Goal: Task Accomplishment & Management: Use online tool/utility

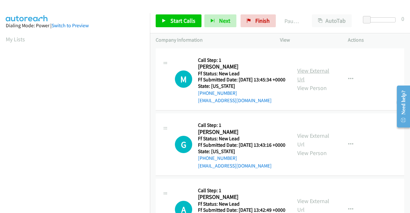
click at [320, 75] on link "View External Url" at bounding box center [313, 75] width 32 height 16
click at [321, 145] on link "View External Url" at bounding box center [313, 140] width 32 height 16
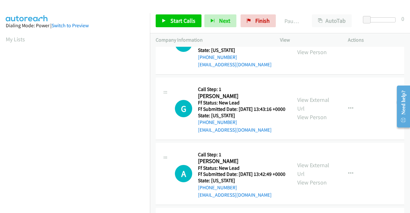
scroll to position [64, 0]
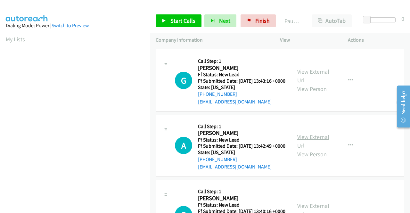
click at [315, 149] on link "View External Url" at bounding box center [313, 141] width 32 height 16
click at [171, 22] on span "Start Calls" at bounding box center [183, 20] width 25 height 7
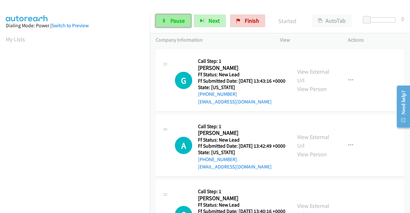
click at [177, 19] on span "Pause" at bounding box center [178, 20] width 14 height 7
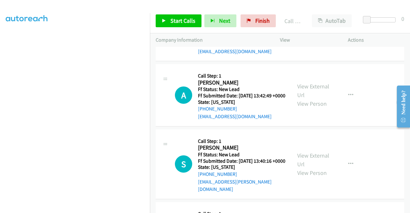
scroll to position [142, 0]
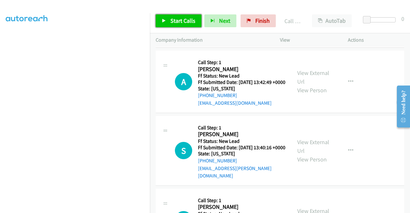
click at [166, 18] on link "Start Calls" at bounding box center [179, 20] width 46 height 13
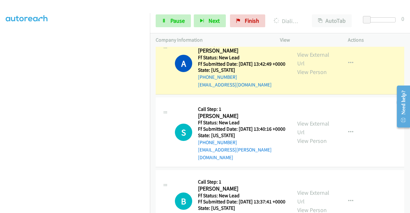
scroll to position [146, 0]
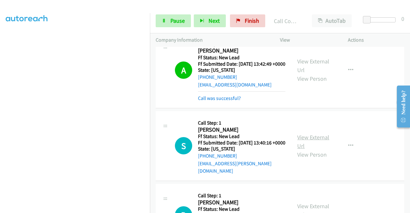
click at [307, 150] on link "View External Url" at bounding box center [313, 142] width 32 height 16
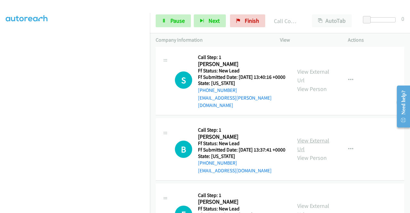
click at [315, 153] on link "View External Url" at bounding box center [313, 145] width 32 height 16
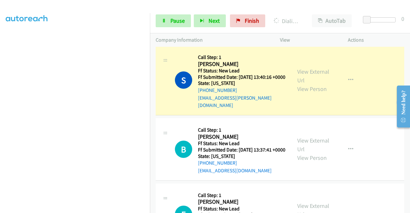
scroll to position [0, 0]
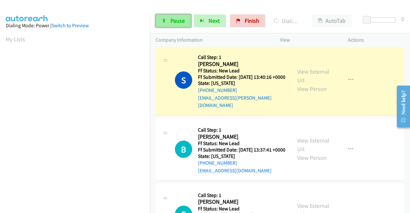
click at [174, 19] on span "Pause" at bounding box center [178, 20] width 14 height 7
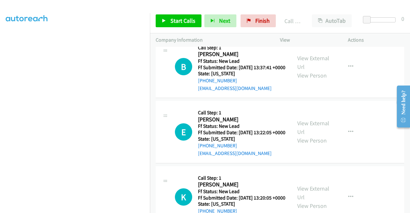
scroll to position [349, 0]
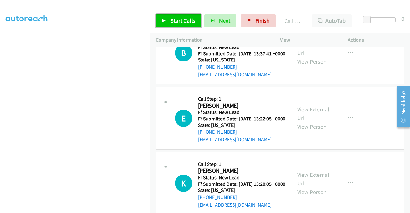
click at [183, 20] on span "Start Calls" at bounding box center [183, 20] width 25 height 7
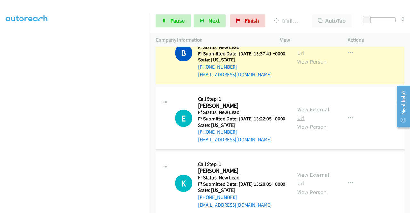
click at [305, 122] on link "View External Url" at bounding box center [313, 114] width 32 height 16
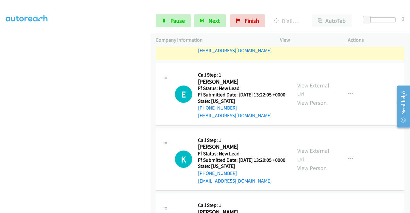
scroll to position [446, 0]
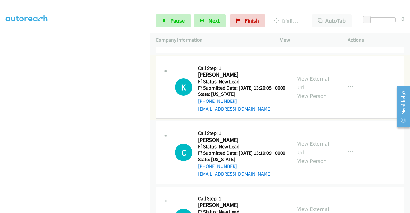
click at [310, 91] on link "View External Url" at bounding box center [313, 83] width 32 height 16
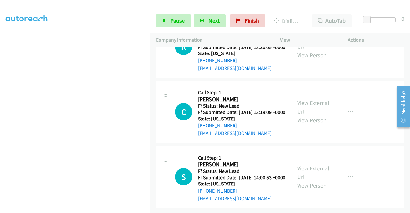
scroll to position [538, 0]
click at [311, 99] on link "View External Url" at bounding box center [313, 107] width 32 height 16
click at [313, 165] on link "View External Url" at bounding box center [313, 173] width 32 height 16
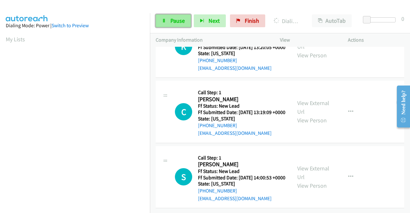
click at [173, 22] on span "Pause" at bounding box center [178, 20] width 14 height 7
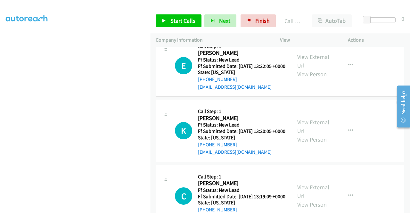
scroll to position [424, 0]
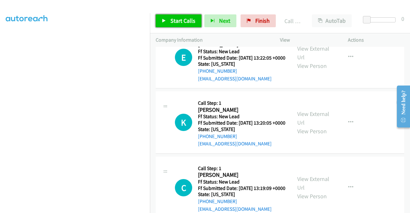
click at [174, 21] on span "Start Calls" at bounding box center [183, 20] width 25 height 7
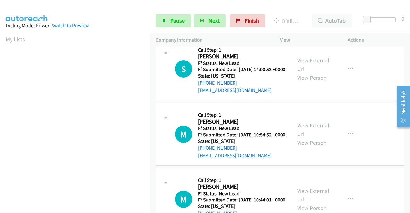
scroll to position [680, 0]
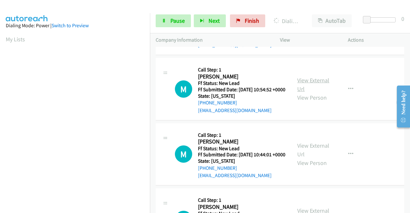
click at [308, 93] on link "View External Url" at bounding box center [313, 85] width 32 height 16
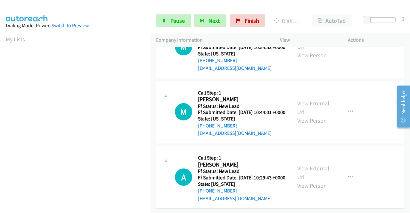
scroll to position [794, 0]
click at [319, 100] on link "View External Url" at bounding box center [313, 108] width 32 height 16
click at [317, 165] on link "View External Url" at bounding box center [313, 173] width 32 height 16
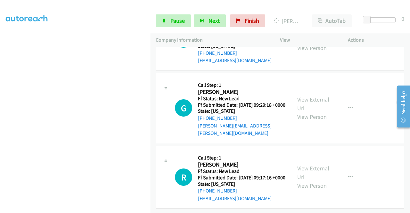
scroll to position [981, 0]
click at [173, 20] on span "Pause" at bounding box center [178, 20] width 14 height 7
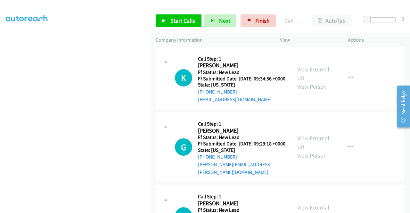
scroll to position [969, 0]
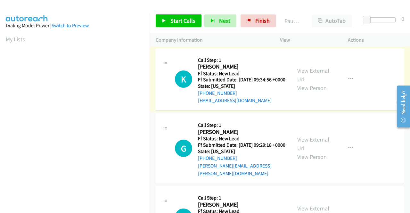
click at [317, 73] on link "View External Url" at bounding box center [313, 75] width 32 height 16
click at [325, 145] on link "View External Url" at bounding box center [313, 144] width 32 height 16
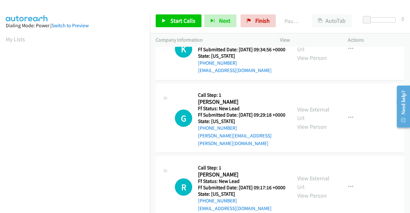
scroll to position [56, 0]
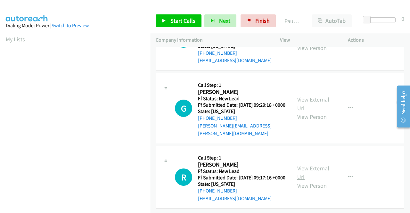
click at [309, 165] on link "View External Url" at bounding box center [313, 173] width 32 height 16
click at [180, 24] on link "Start Calls" at bounding box center [179, 20] width 46 height 13
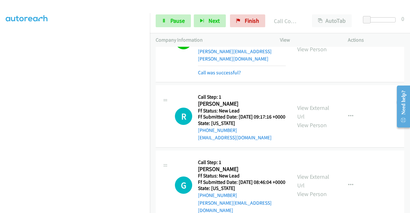
scroll to position [224, 0]
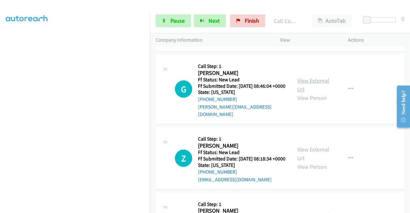
click at [309, 90] on link "View External Url" at bounding box center [313, 85] width 32 height 16
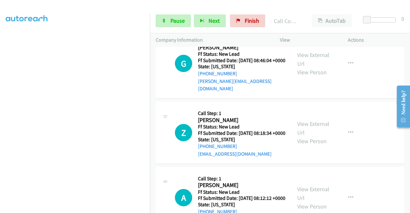
scroll to position [288, 0]
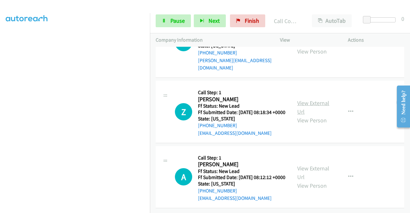
click at [320, 100] on link "View External Url" at bounding box center [313, 107] width 32 height 16
click at [311, 165] on link "View External Url" at bounding box center [313, 173] width 32 height 16
click at [177, 20] on span "Pause" at bounding box center [178, 20] width 14 height 7
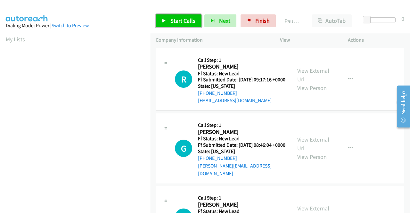
click at [169, 22] on link "Start Calls" at bounding box center [179, 20] width 46 height 13
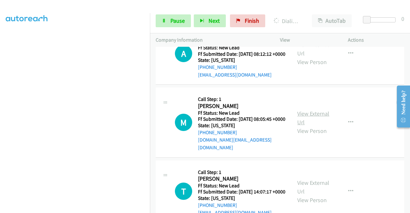
scroll to position [270, 0]
click at [323, 126] on link "View External Url" at bounding box center [313, 118] width 32 height 16
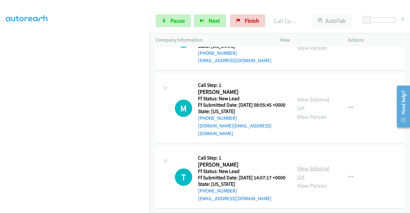
click at [302, 165] on link "View External Url" at bounding box center [313, 173] width 32 height 16
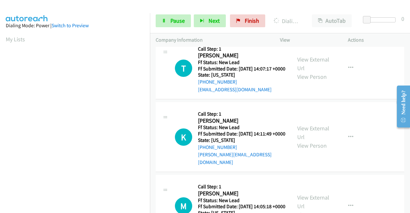
scroll to position [146, 0]
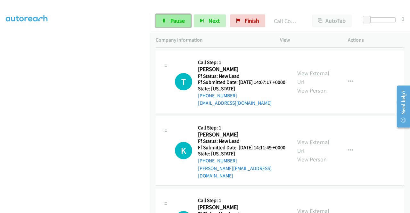
click at [172, 21] on span "Pause" at bounding box center [178, 20] width 14 height 7
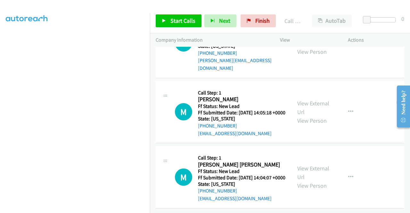
scroll to position [566, 0]
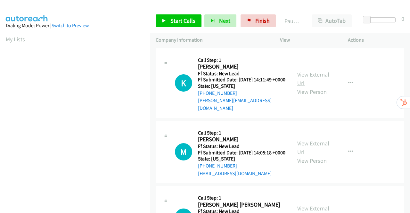
click at [306, 73] on link "View External Url" at bounding box center [313, 79] width 32 height 16
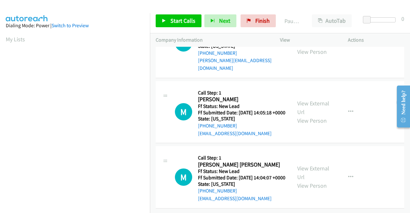
scroll to position [56, 0]
click at [314, 100] on link "View External Url" at bounding box center [313, 108] width 32 height 16
click at [319, 165] on link "View External Url" at bounding box center [313, 173] width 32 height 16
click at [175, 20] on span "Start Calls" at bounding box center [183, 20] width 25 height 7
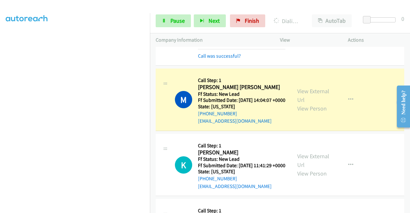
scroll to position [216, 0]
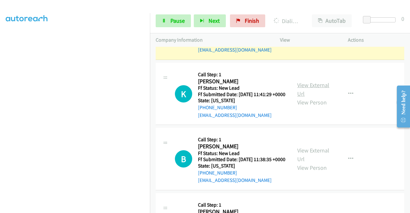
click at [304, 97] on link "View External Url" at bounding box center [313, 89] width 32 height 16
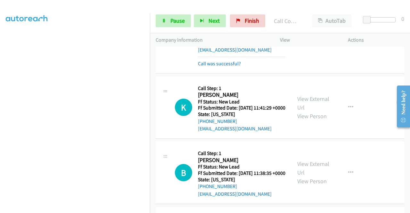
scroll to position [311, 0]
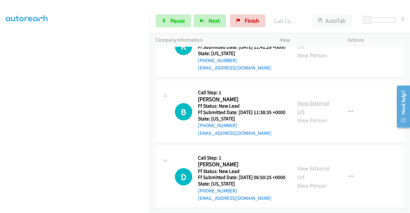
click at [310, 99] on link "View External Url" at bounding box center [313, 107] width 32 height 16
click at [318, 165] on link "View External Url" at bounding box center [313, 173] width 32 height 16
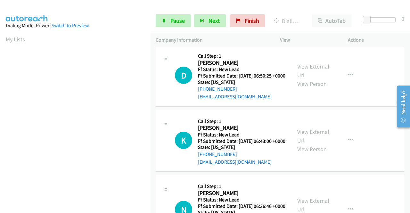
scroll to position [439, 0]
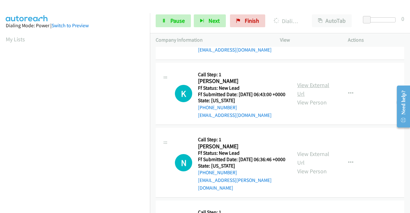
click at [302, 97] on link "View External Url" at bounding box center [313, 89] width 32 height 16
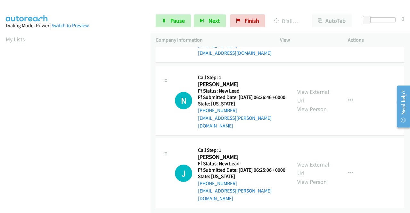
scroll to position [503, 0]
click at [300, 104] on link "View External Url" at bounding box center [313, 96] width 32 height 16
click at [318, 161] on link "View External Url" at bounding box center [313, 169] width 32 height 16
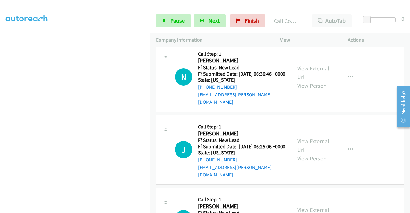
scroll to position [552, 0]
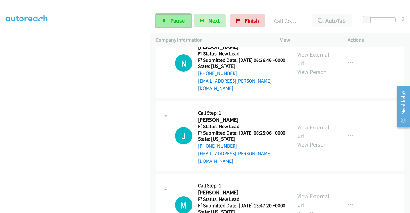
click at [169, 21] on link "Pause" at bounding box center [173, 20] width 35 height 13
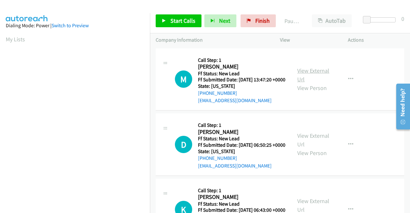
click at [316, 76] on link "View External Url" at bounding box center [313, 75] width 32 height 16
click at [175, 22] on span "Start Calls" at bounding box center [183, 20] width 25 height 7
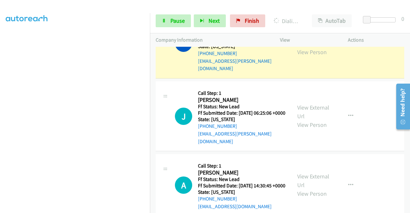
scroll to position [340, 0]
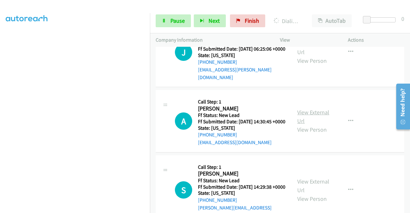
click at [312, 125] on link "View External Url" at bounding box center [313, 117] width 32 height 16
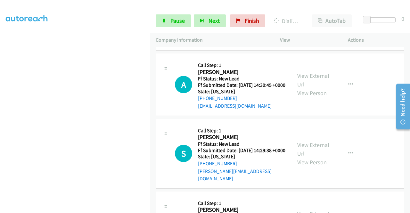
scroll to position [404, 0]
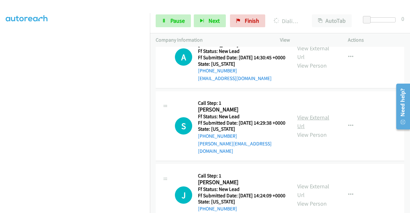
click at [312, 130] on link "View External Url" at bounding box center [313, 122] width 32 height 16
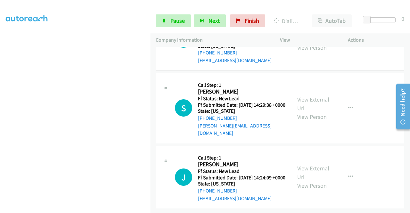
scroll to position [454, 0]
click at [305, 165] on link "View External Url" at bounding box center [313, 173] width 32 height 16
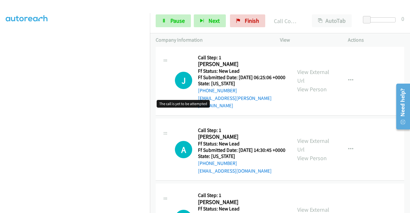
scroll to position [358, 0]
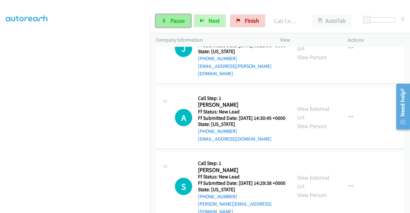
click at [167, 21] on link "Pause" at bounding box center [173, 20] width 35 height 13
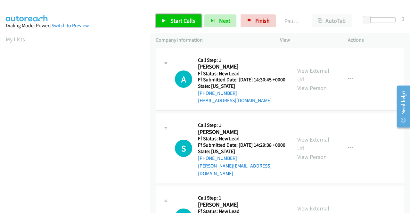
click at [166, 16] on link "Start Calls" at bounding box center [179, 20] width 46 height 13
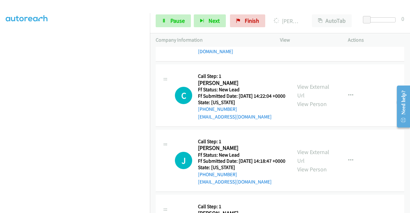
scroll to position [288, 0]
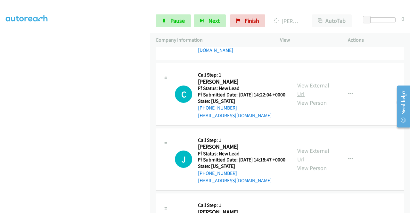
click at [316, 98] on link "View External Url" at bounding box center [313, 90] width 32 height 16
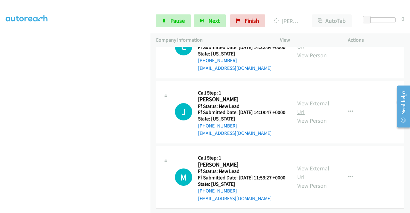
click at [309, 100] on link "View External Url" at bounding box center [313, 108] width 32 height 16
click at [317, 165] on link "View External Url" at bounding box center [313, 173] width 32 height 16
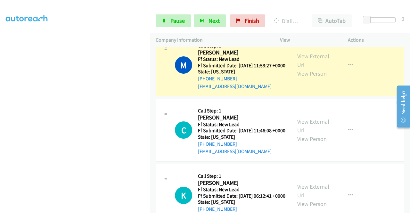
scroll to position [524, 0]
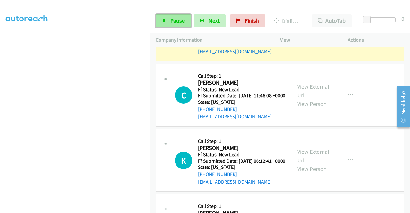
click at [174, 21] on span "Pause" at bounding box center [178, 20] width 14 height 7
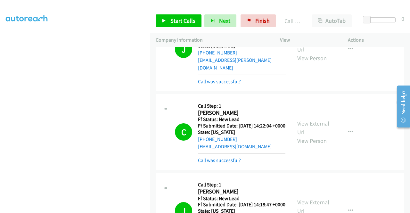
scroll to position [291, 0]
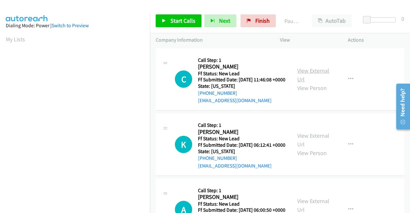
click at [313, 73] on link "View External Url" at bounding box center [313, 75] width 32 height 16
click at [306, 145] on link "View External Url" at bounding box center [313, 140] width 32 height 16
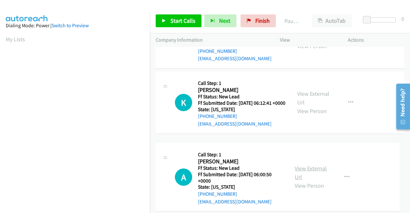
scroll to position [56, 0]
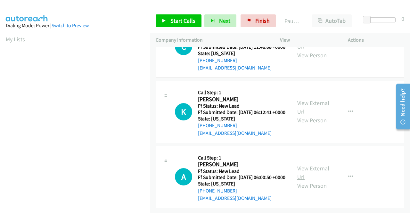
click at [307, 165] on link "View External Url" at bounding box center [313, 173] width 32 height 16
click at [171, 18] on span "Start Calls" at bounding box center [183, 20] width 25 height 7
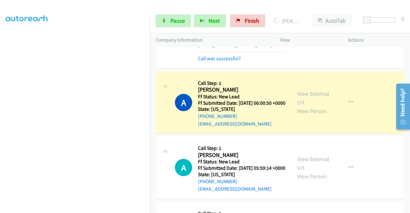
scroll to position [184, 0]
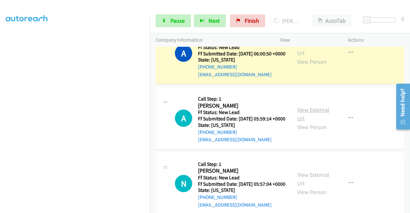
click at [298, 122] on link "View External Url" at bounding box center [313, 114] width 32 height 16
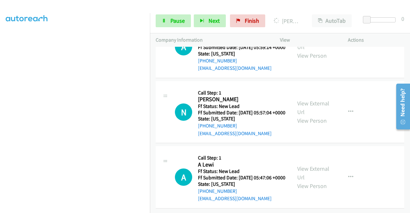
scroll to position [280, 0]
click at [325, 109] on link "View External Url" at bounding box center [313, 108] width 32 height 16
click at [318, 165] on link "View External Url" at bounding box center [313, 173] width 32 height 16
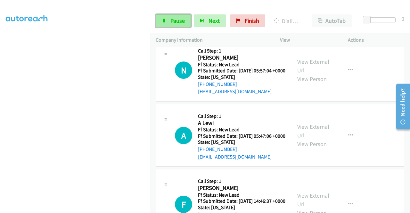
click at [179, 18] on span "Pause" at bounding box center [178, 20] width 14 height 7
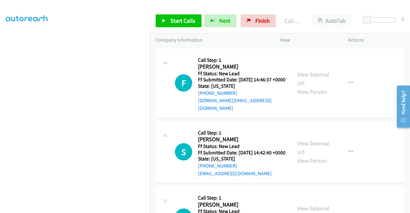
scroll to position [18, 0]
click at [174, 18] on span "Start Calls" at bounding box center [183, 20] width 25 height 7
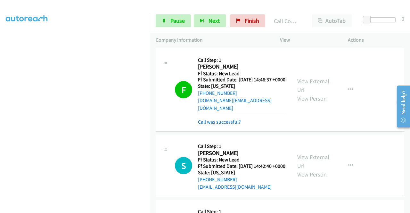
scroll to position [132, 0]
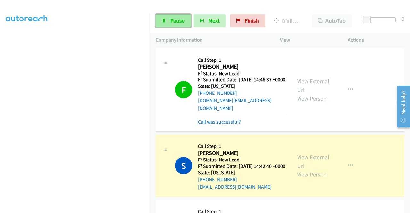
click at [166, 20] on icon at bounding box center [164, 21] width 4 height 4
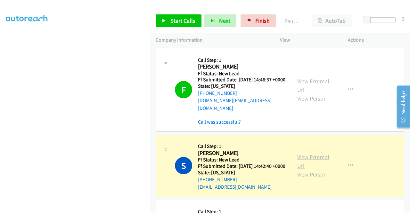
click at [320, 160] on link "View External Url" at bounding box center [313, 162] width 32 height 16
click at [311, 83] on link "View External Url" at bounding box center [313, 86] width 32 height 16
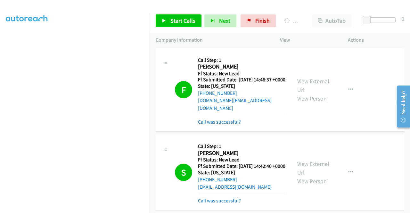
scroll to position [146, 0]
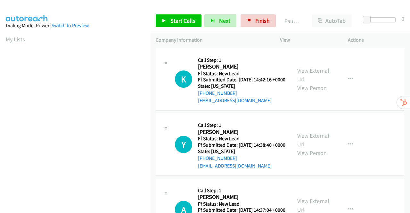
click at [318, 75] on link "View External Url" at bounding box center [313, 75] width 32 height 16
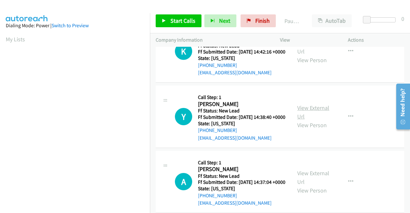
scroll to position [64, 0]
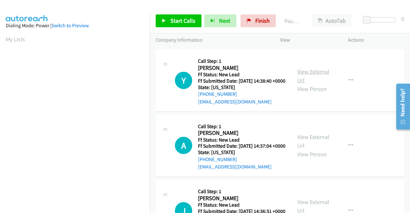
click at [307, 80] on link "View External Url" at bounding box center [313, 76] width 32 height 16
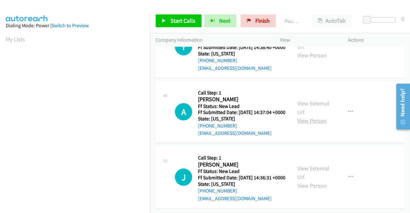
scroll to position [127, 0]
click at [317, 100] on link "View External Url" at bounding box center [313, 108] width 32 height 16
click at [314, 165] on link "View External Url" at bounding box center [313, 173] width 32 height 16
click at [180, 23] on span "Start Calls" at bounding box center [183, 20] width 25 height 7
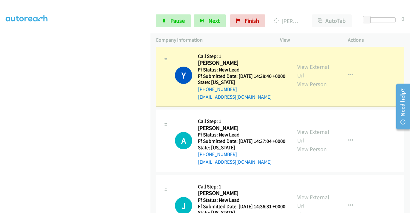
scroll to position [77, 0]
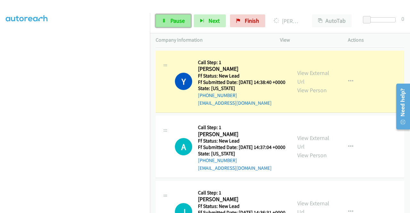
click at [180, 20] on span "Pause" at bounding box center [178, 20] width 14 height 7
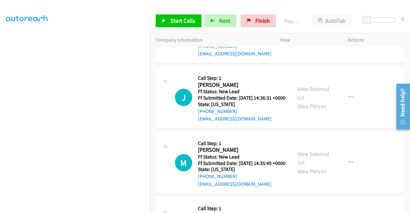
scroll to position [301, 0]
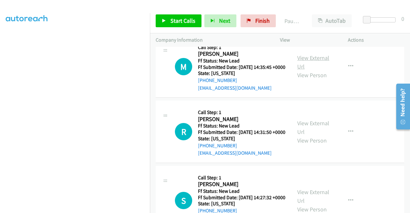
click at [304, 70] on link "View External Url" at bounding box center [313, 62] width 32 height 16
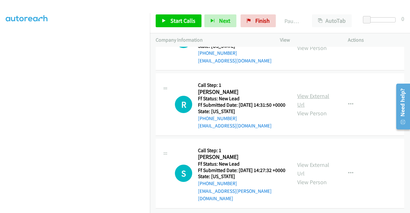
click at [304, 92] on link "View External Url" at bounding box center [313, 100] width 32 height 16
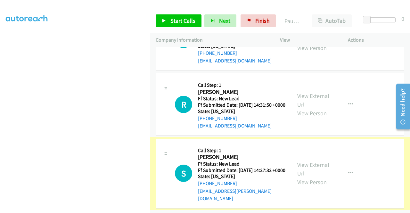
click at [316, 161] on link "View External Url" at bounding box center [313, 169] width 32 height 16
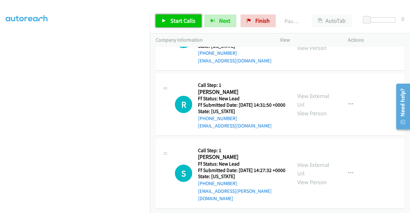
click at [167, 20] on link "Start Calls" at bounding box center [179, 20] width 46 height 13
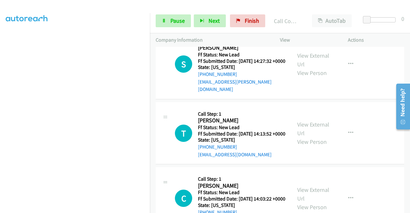
scroll to position [473, 0]
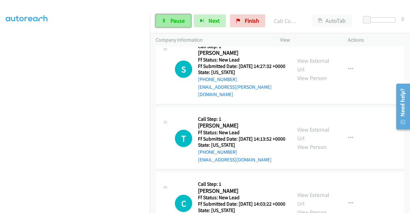
click at [177, 19] on span "Pause" at bounding box center [178, 20] width 14 height 7
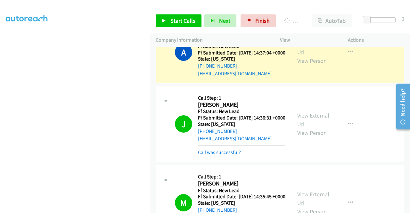
scroll to position [0, 0]
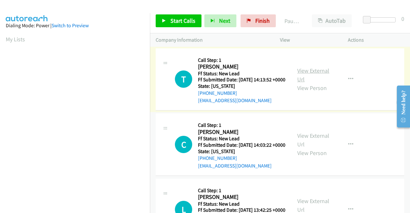
click at [308, 76] on link "View External Url" at bounding box center [313, 75] width 32 height 16
click at [310, 144] on link "View External Url" at bounding box center [313, 140] width 32 height 16
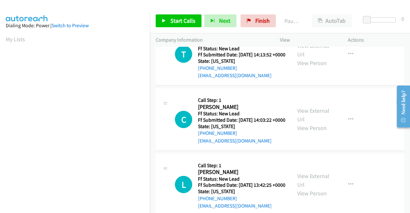
scroll to position [56, 0]
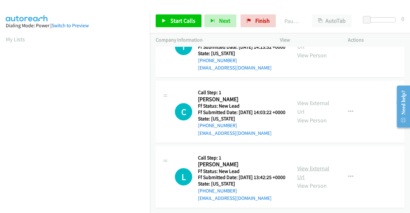
click at [307, 165] on link "View External Url" at bounding box center [313, 173] width 32 height 16
click at [174, 21] on span "Start Calls" at bounding box center [183, 20] width 25 height 7
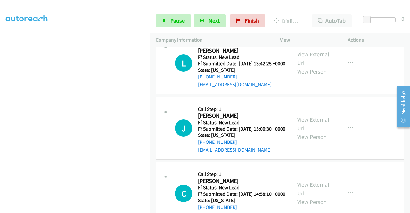
scroll to position [184, 0]
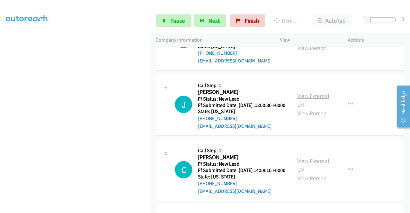
click at [320, 108] on link "View External Url" at bounding box center [313, 100] width 32 height 16
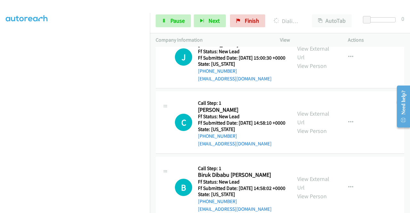
scroll to position [280, 0]
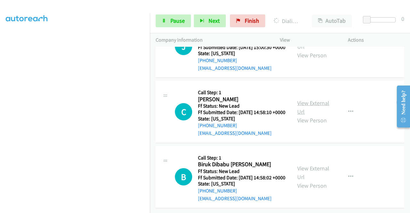
click at [315, 99] on link "View External Url" at bounding box center [313, 107] width 32 height 16
click at [313, 165] on link "View External Url" at bounding box center [313, 173] width 32 height 16
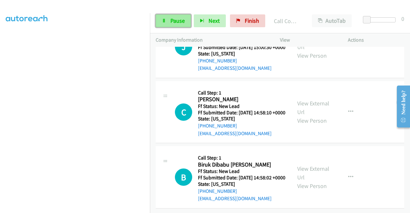
click at [177, 16] on link "Pause" at bounding box center [173, 20] width 35 height 13
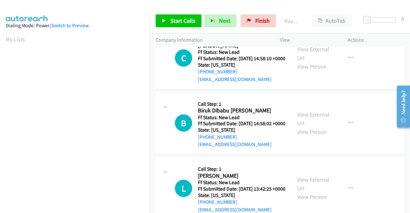
scroll to position [127, 0]
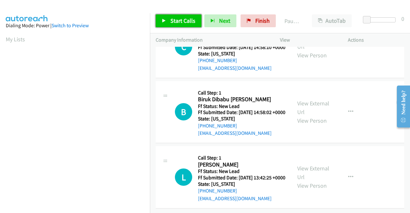
click at [176, 23] on span "Start Calls" at bounding box center [183, 20] width 25 height 7
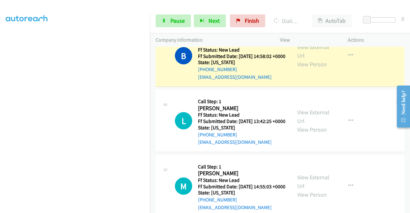
scroll to position [141, 0]
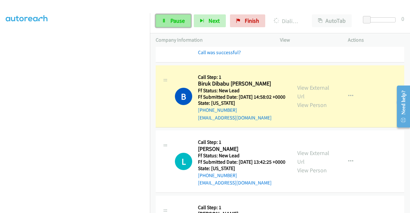
click at [172, 16] on link "Pause" at bounding box center [173, 20] width 35 height 13
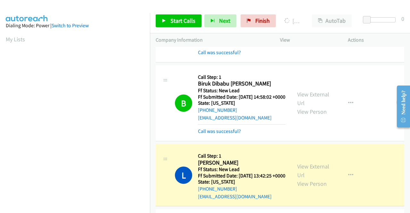
scroll to position [146, 0]
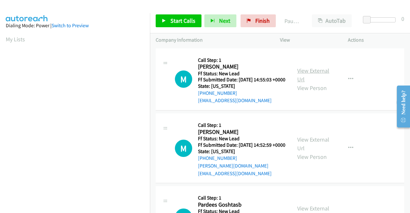
click at [317, 76] on link "View External Url" at bounding box center [313, 75] width 32 height 16
click at [319, 148] on link "View External Url" at bounding box center [313, 144] width 32 height 16
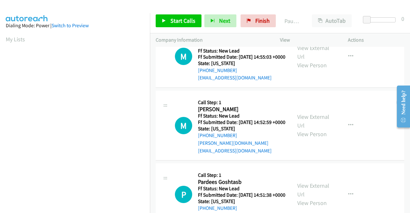
scroll to position [56, 0]
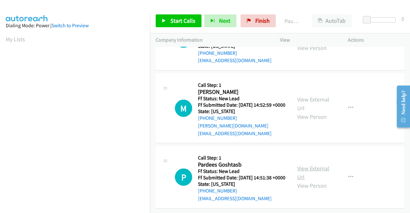
click at [313, 165] on link "View External Url" at bounding box center [313, 173] width 32 height 16
click at [178, 19] on span "Start Calls" at bounding box center [183, 20] width 25 height 7
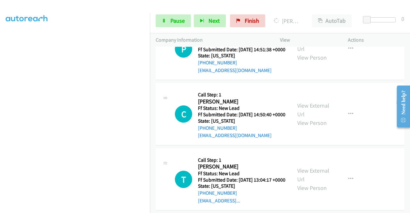
scroll to position [192, 0]
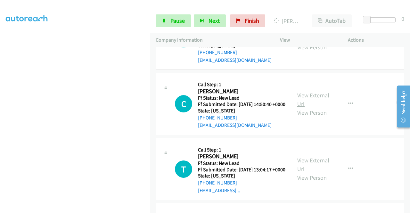
click at [313, 108] on link "View External Url" at bounding box center [313, 100] width 32 height 16
click at [304, 173] on link "View External Url" at bounding box center [313, 165] width 32 height 16
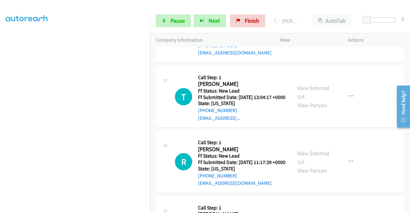
scroll to position [288, 0]
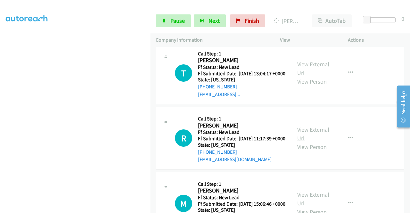
click at [303, 142] on link "View External Url" at bounding box center [313, 134] width 32 height 16
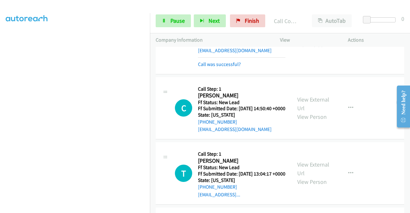
scroll to position [229, 0]
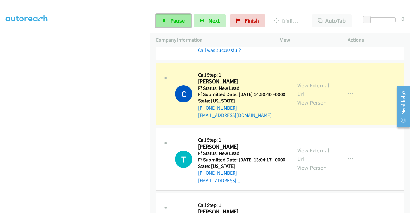
click at [165, 20] on icon at bounding box center [164, 21] width 4 height 4
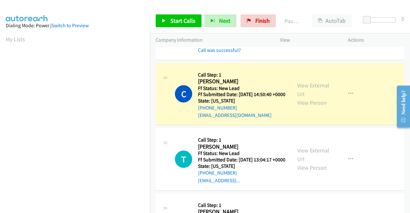
scroll to position [146, 0]
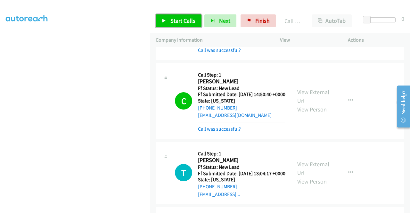
click at [174, 18] on span "Start Calls" at bounding box center [183, 20] width 25 height 7
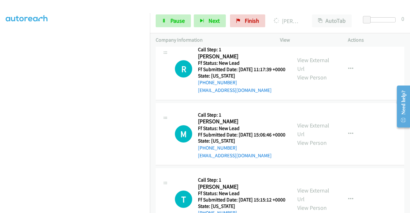
scroll to position [422, 0]
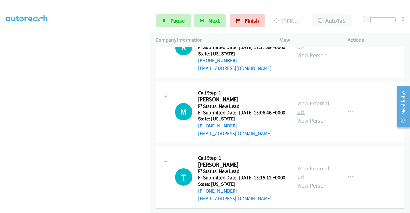
click at [319, 116] on link "View External Url" at bounding box center [313, 108] width 32 height 16
click at [303, 165] on link "View External Url" at bounding box center [313, 173] width 32 height 16
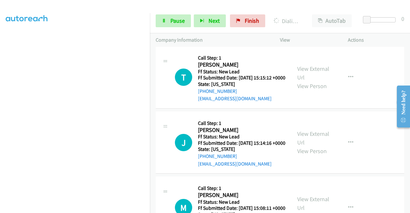
scroll to position [609, 0]
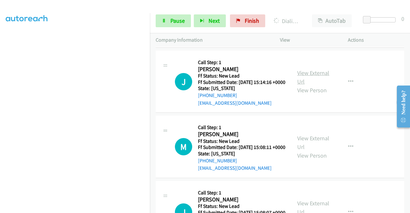
click at [309, 85] on link "View External Url" at bounding box center [313, 77] width 32 height 16
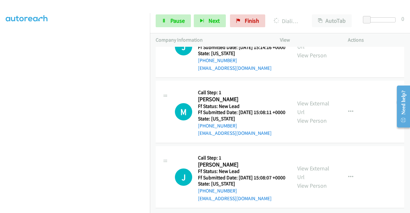
scroll to position [705, 0]
click at [314, 100] on link "View External Url" at bounding box center [313, 108] width 32 height 16
click at [318, 165] on link "View External Url" at bounding box center [313, 173] width 32 height 16
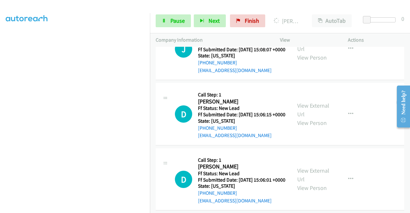
scroll to position [864, 0]
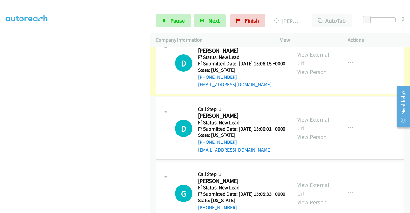
click at [308, 67] on link "View External Url" at bounding box center [313, 59] width 32 height 16
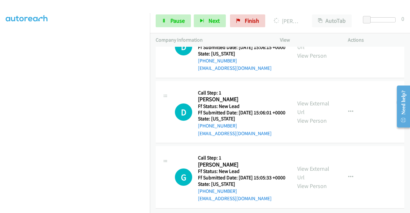
scroll to position [960, 0]
click at [307, 100] on link "View External Url" at bounding box center [313, 108] width 32 height 16
click at [322, 165] on link "View External Url" at bounding box center [313, 173] width 32 height 16
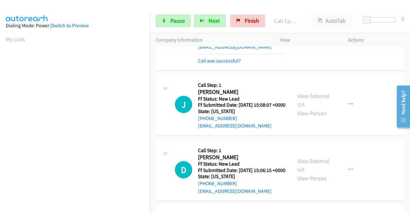
scroll to position [146, 0]
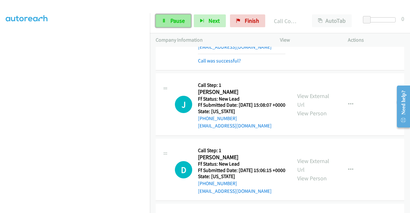
click at [171, 20] on span "Pause" at bounding box center [178, 20] width 14 height 7
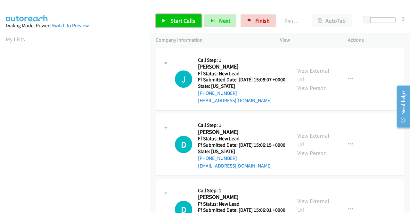
click at [177, 21] on span "Start Calls" at bounding box center [183, 20] width 25 height 7
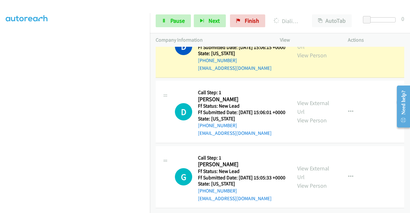
scroll to position [32, 0]
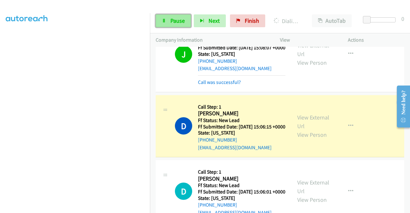
click at [179, 23] on span "Pause" at bounding box center [178, 20] width 14 height 7
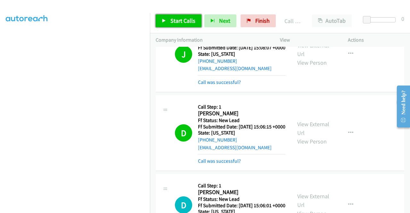
drag, startPoint x: 179, startPoint y: 20, endPoint x: 185, endPoint y: 29, distance: 10.8
click at [179, 20] on span "Start Calls" at bounding box center [183, 20] width 25 height 7
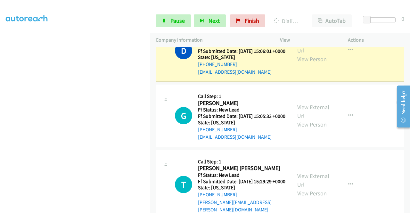
scroll to position [256, 0]
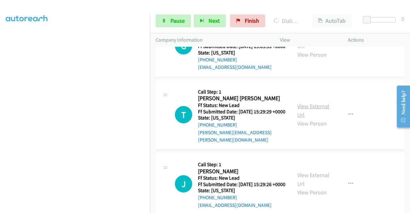
click at [303, 119] on link "View External Url" at bounding box center [313, 111] width 32 height 16
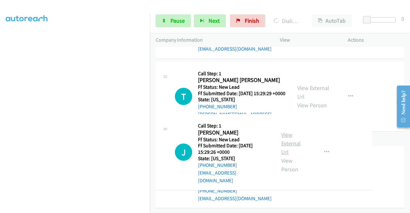
scroll to position [353, 0]
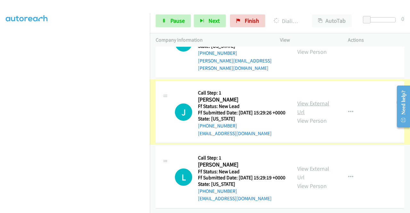
click at [309, 106] on link "View External Url" at bounding box center [313, 108] width 32 height 16
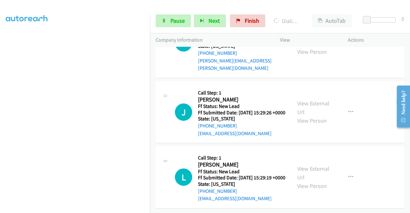
scroll to position [369, 0]
click at [319, 165] on link "View External Url" at bounding box center [313, 173] width 32 height 16
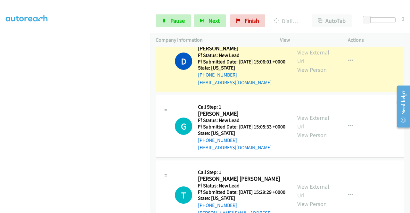
scroll to position [144, 0]
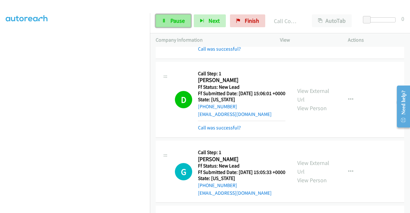
click at [175, 22] on span "Pause" at bounding box center [178, 20] width 14 height 7
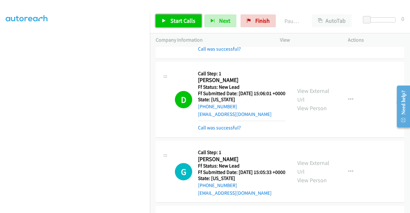
click at [175, 22] on span "Start Calls" at bounding box center [183, 20] width 25 height 7
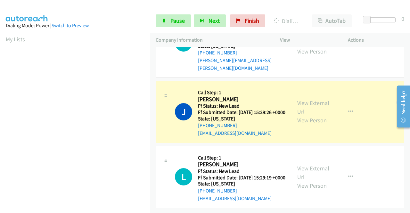
scroll to position [146, 0]
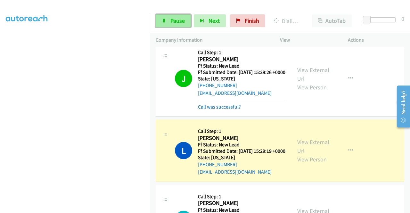
click at [176, 21] on span "Pause" at bounding box center [178, 20] width 14 height 7
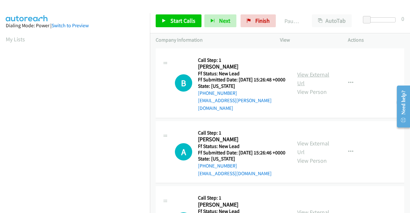
click at [310, 73] on link "View External Url" at bounding box center [313, 79] width 32 height 16
click at [320, 146] on link "View External Url" at bounding box center [313, 148] width 32 height 16
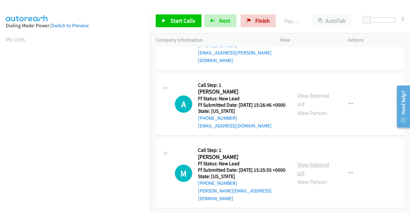
click at [309, 161] on link "View External Url" at bounding box center [313, 169] width 32 height 16
click at [178, 23] on span "Start Calls" at bounding box center [183, 20] width 25 height 7
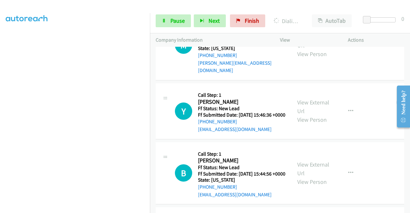
scroll to position [152, 0]
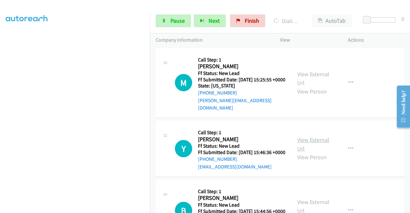
click at [310, 149] on link "View External Url" at bounding box center [313, 144] width 32 height 16
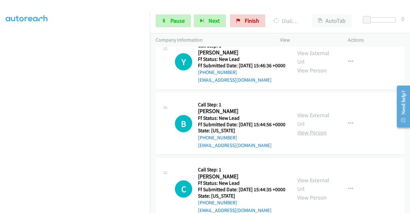
scroll to position [248, 0]
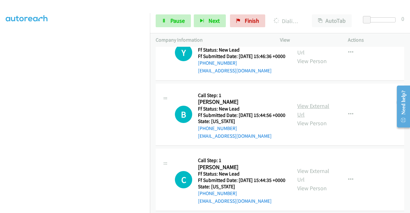
click at [313, 118] on link "View External Url" at bounding box center [313, 110] width 32 height 16
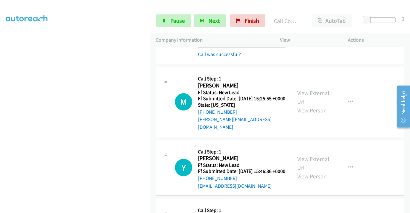
scroll to position [133, 0]
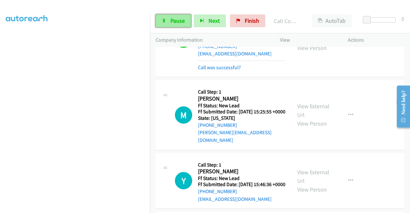
click at [174, 22] on span "Pause" at bounding box center [178, 20] width 14 height 7
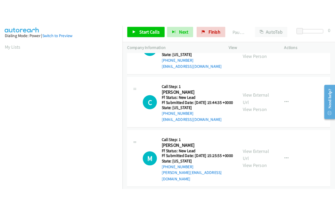
scroll to position [57, 0]
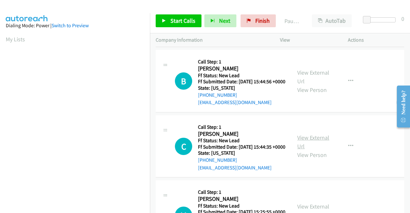
click at [320, 150] on link "View External Url" at bounding box center [313, 142] width 32 height 16
drag, startPoint x: 176, startPoint y: 19, endPoint x: 203, endPoint y: 13, distance: 28.2
click at [176, 19] on span "Start Calls" at bounding box center [183, 20] width 25 height 7
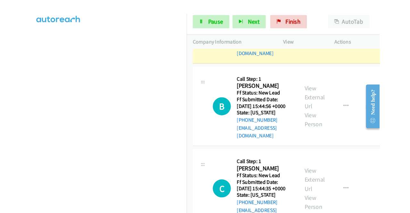
scroll to position [155, 0]
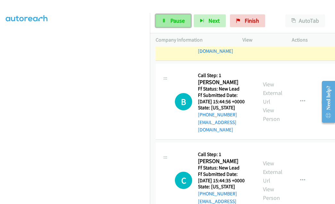
click at [171, 17] on span "Pause" at bounding box center [178, 20] width 14 height 7
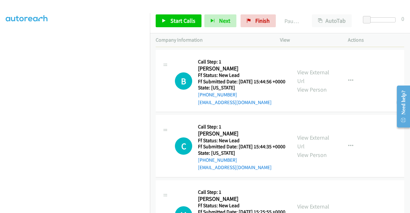
scroll to position [146, 0]
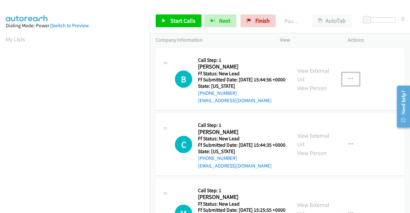
click at [345, 81] on button "button" at bounding box center [350, 79] width 17 height 13
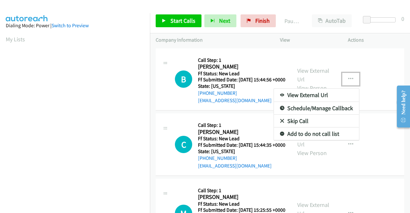
click at [295, 123] on link "Skip Call" at bounding box center [316, 121] width 85 height 13
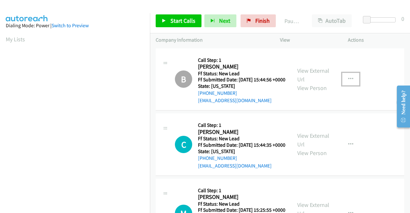
click at [348, 80] on icon "button" at bounding box center [350, 79] width 5 height 5
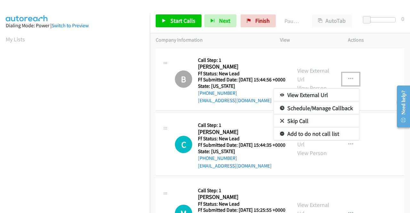
click at [299, 125] on link "Skip Call" at bounding box center [316, 121] width 85 height 13
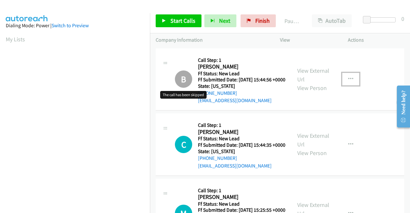
click at [182, 83] on h1 "B" at bounding box center [183, 79] width 17 height 17
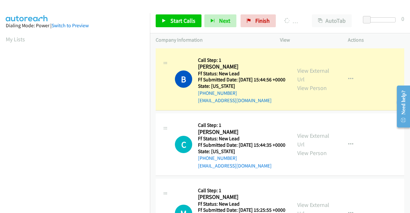
scroll to position [146, 0]
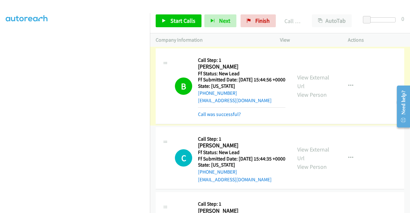
click at [317, 80] on link "View External Url" at bounding box center [313, 82] width 32 height 16
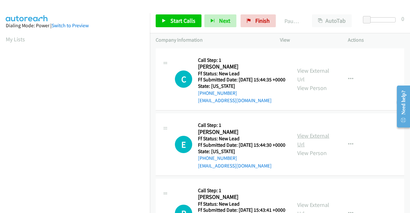
click at [319, 145] on link "View External Url" at bounding box center [313, 140] width 32 height 16
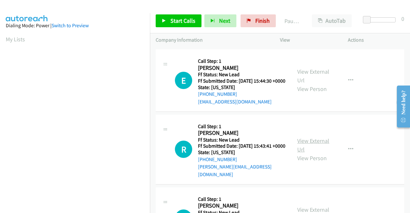
click at [303, 152] on link "View External Url" at bounding box center [313, 145] width 32 height 16
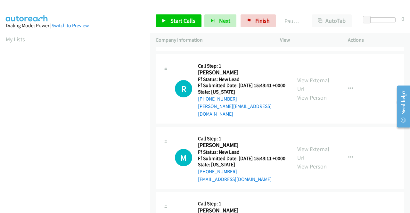
scroll to position [192, 0]
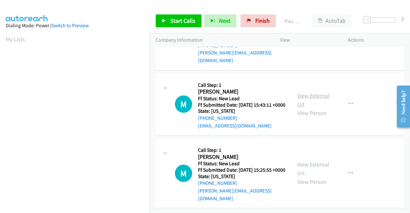
click at [317, 93] on link "View External Url" at bounding box center [313, 100] width 32 height 16
click at [171, 20] on span "Start Calls" at bounding box center [183, 20] width 25 height 7
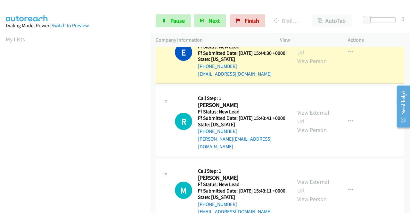
scroll to position [96, 0]
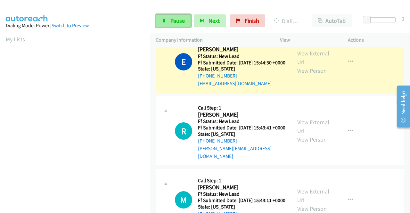
click at [171, 19] on span "Pause" at bounding box center [178, 20] width 14 height 7
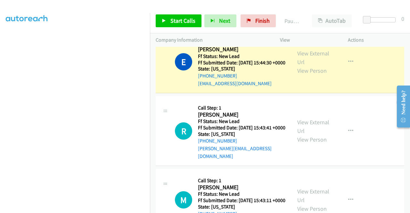
scroll to position [146, 0]
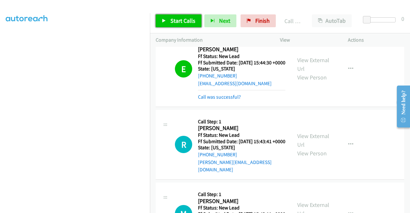
click at [176, 19] on span "Start Calls" at bounding box center [183, 20] width 25 height 7
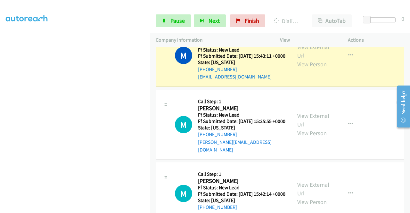
scroll to position [258, 0]
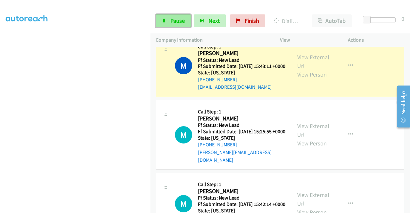
click at [174, 22] on span "Pause" at bounding box center [178, 20] width 14 height 7
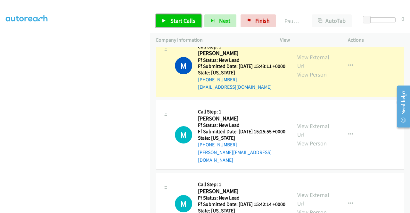
click at [193, 21] on span "Start Calls" at bounding box center [183, 20] width 25 height 7
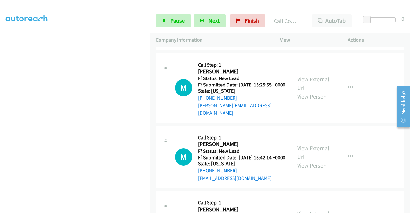
scroll to position [354, 0]
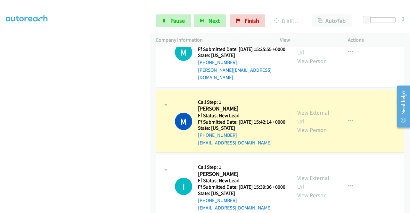
click at [318, 125] on link "View External Url" at bounding box center [313, 117] width 32 height 16
drag, startPoint x: 178, startPoint y: 19, endPoint x: 179, endPoint y: 26, distance: 6.9
click at [178, 20] on span "Pause" at bounding box center [178, 20] width 14 height 7
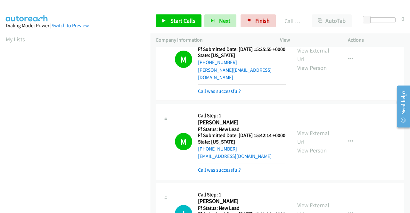
scroll to position [146, 0]
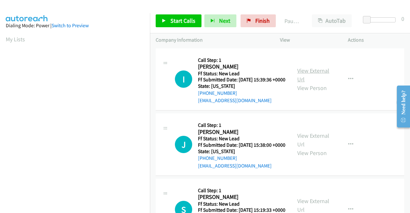
click at [315, 74] on link "View External Url" at bounding box center [313, 75] width 32 height 16
click at [308, 146] on link "View External Url" at bounding box center [313, 140] width 32 height 16
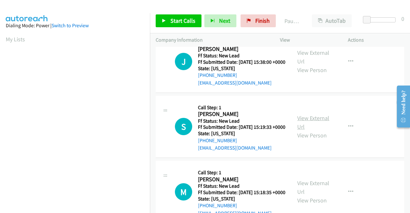
scroll to position [96, 0]
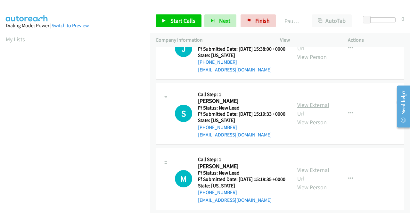
click at [306, 117] on link "View External Url" at bounding box center [313, 109] width 32 height 16
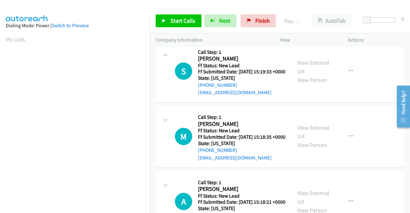
scroll to position [192, 0]
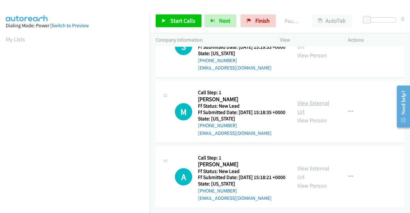
click at [310, 99] on link "View External Url" at bounding box center [313, 107] width 32 height 16
click at [318, 165] on link "View External Url" at bounding box center [313, 173] width 32 height 16
click at [167, 19] on link "Start Calls" at bounding box center [179, 20] width 46 height 13
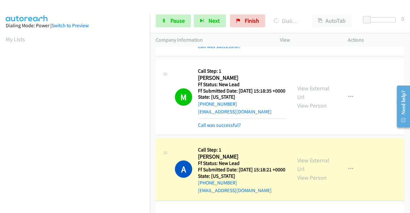
scroll to position [146, 0]
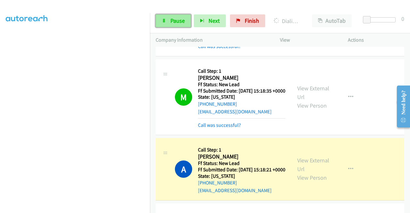
click at [163, 21] on icon at bounding box center [164, 21] width 4 height 4
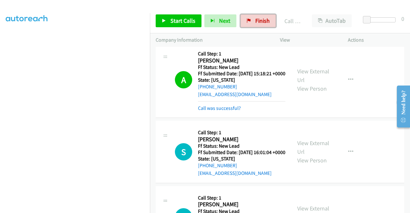
drag, startPoint x: 253, startPoint y: 19, endPoint x: 221, endPoint y: 30, distance: 34.2
click at [255, 19] on span "Finish" at bounding box center [262, 20] width 14 height 7
